Goal: Transaction & Acquisition: Purchase product/service

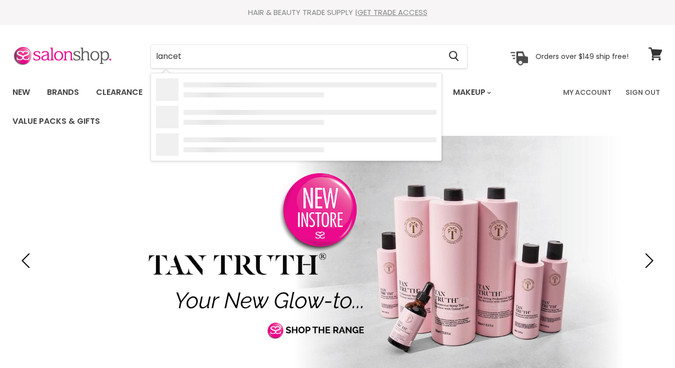
type input "lancets"
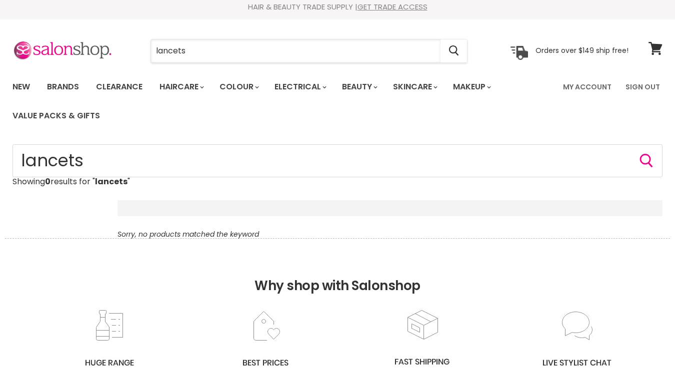
click at [246, 54] on input "lancets" at bounding box center [295, 50] width 289 height 23
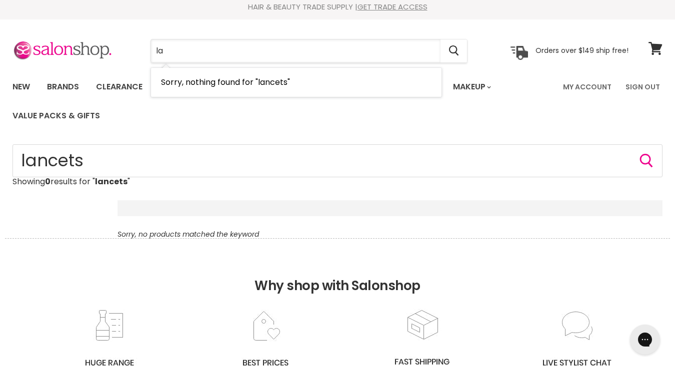
type input "l"
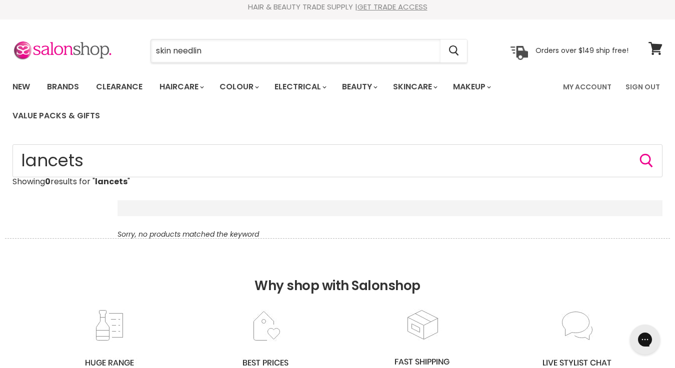
type input "skin needling"
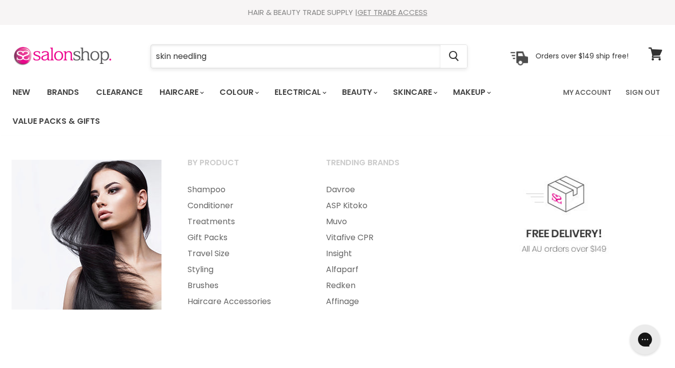
click at [252, 58] on input "skin needling" at bounding box center [295, 56] width 289 height 23
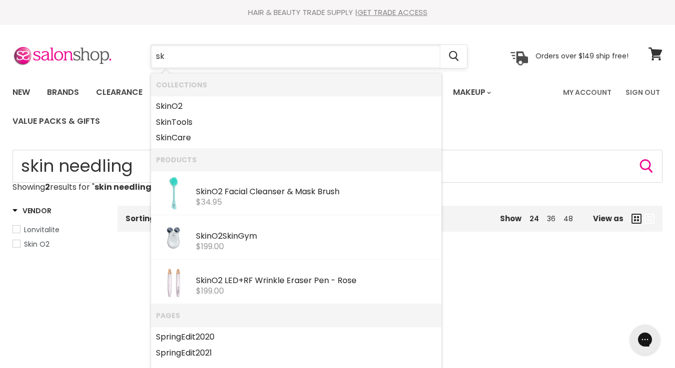
type input "s"
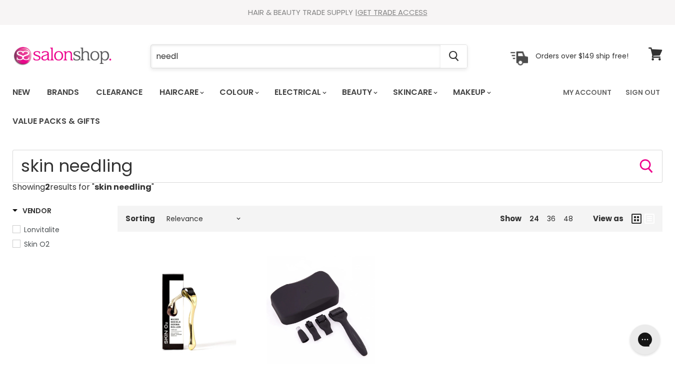
type input "needle"
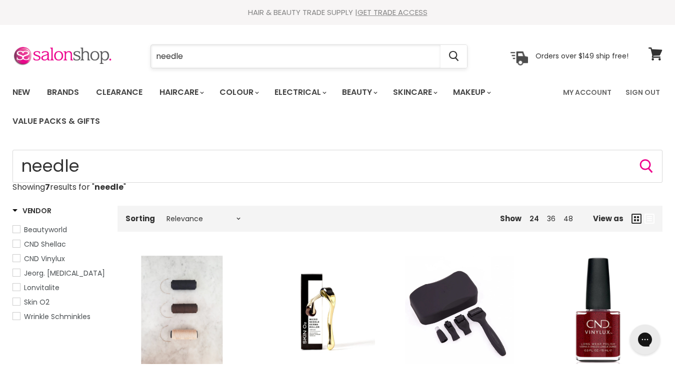
click at [241, 58] on input "needle" at bounding box center [295, 56] width 289 height 23
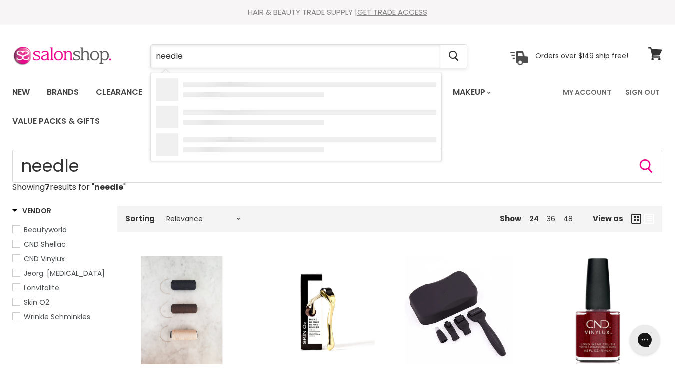
drag, startPoint x: 241, startPoint y: 58, endPoint x: 161, endPoint y: 55, distance: 79.5
click at [161, 55] on input "needle" at bounding box center [295, 56] width 289 height 23
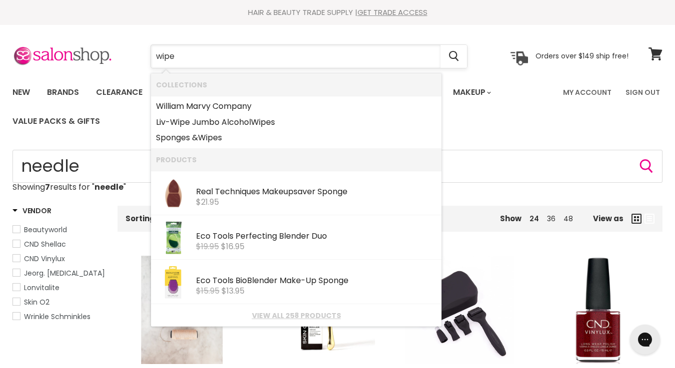
type input "wipes"
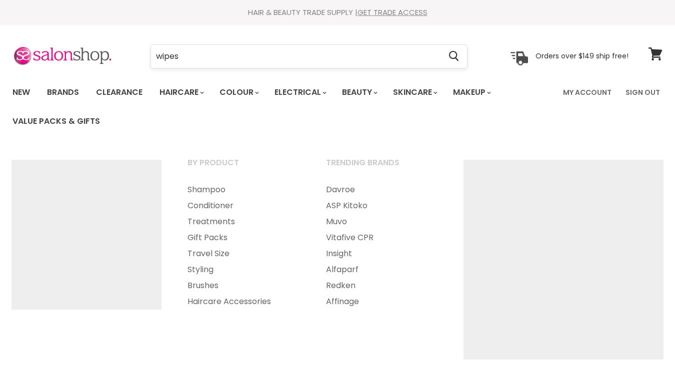
click at [156, 51] on input "wipes" at bounding box center [295, 56] width 289 height 23
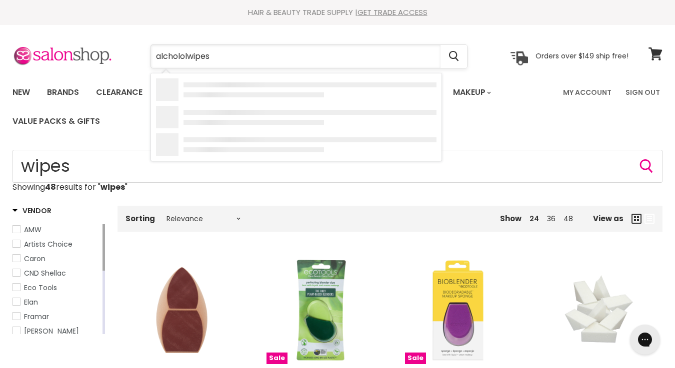
type input "alcholol wipes"
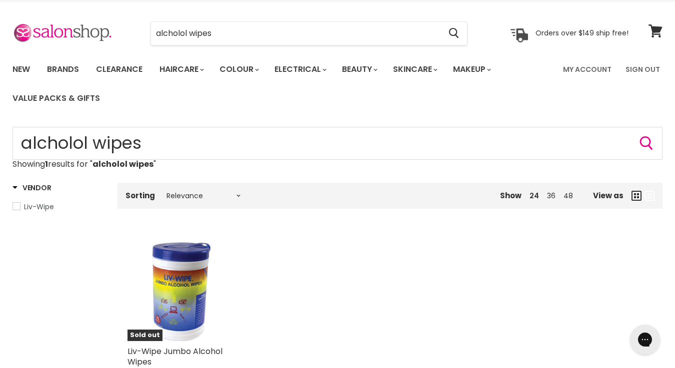
scroll to position [15, 0]
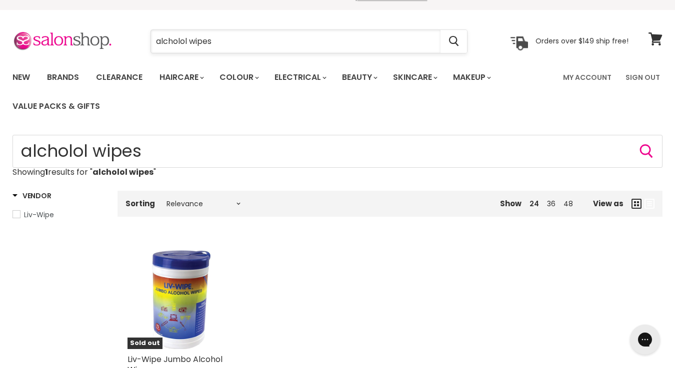
click at [192, 42] on input "alcholol wipes" at bounding box center [295, 41] width 289 height 23
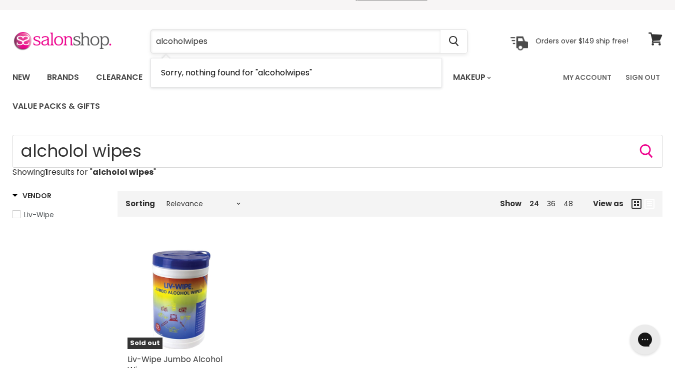
type input "alcohol wipes"
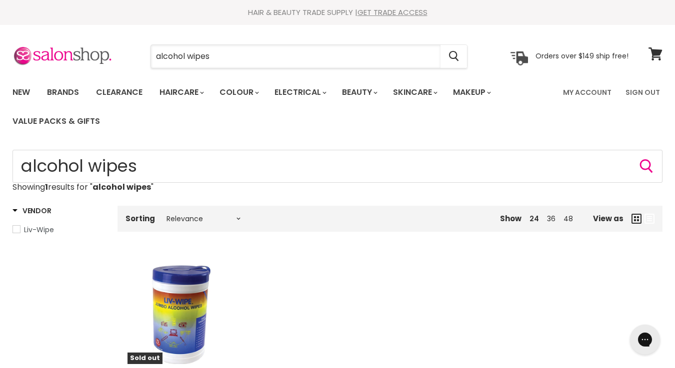
drag, startPoint x: 185, startPoint y: 53, endPoint x: 115, endPoint y: 55, distance: 70.0
click at [115, 55] on div "alcohol wipes Cancel Orders over $149 ship free!" at bounding box center [320, 56] width 616 height 23
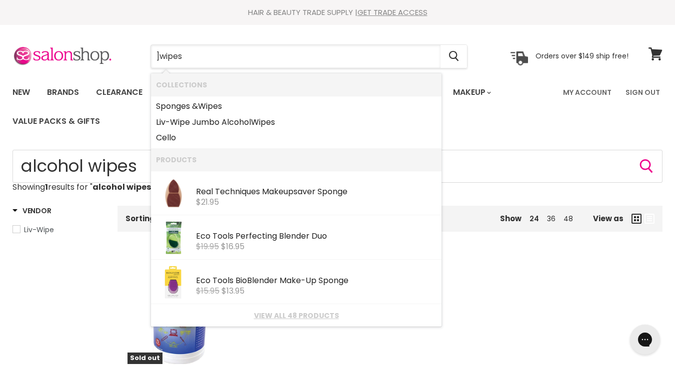
type input "wipes"
